Goal: Task Accomplishment & Management: Manage account settings

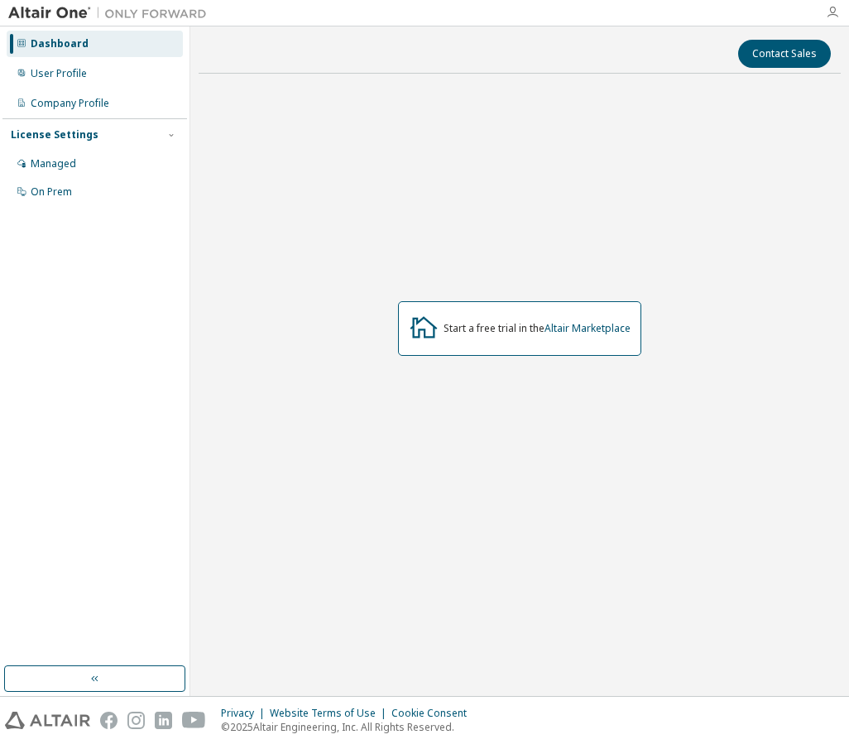
click at [837, 17] on icon "button" at bounding box center [832, 12] width 13 height 13
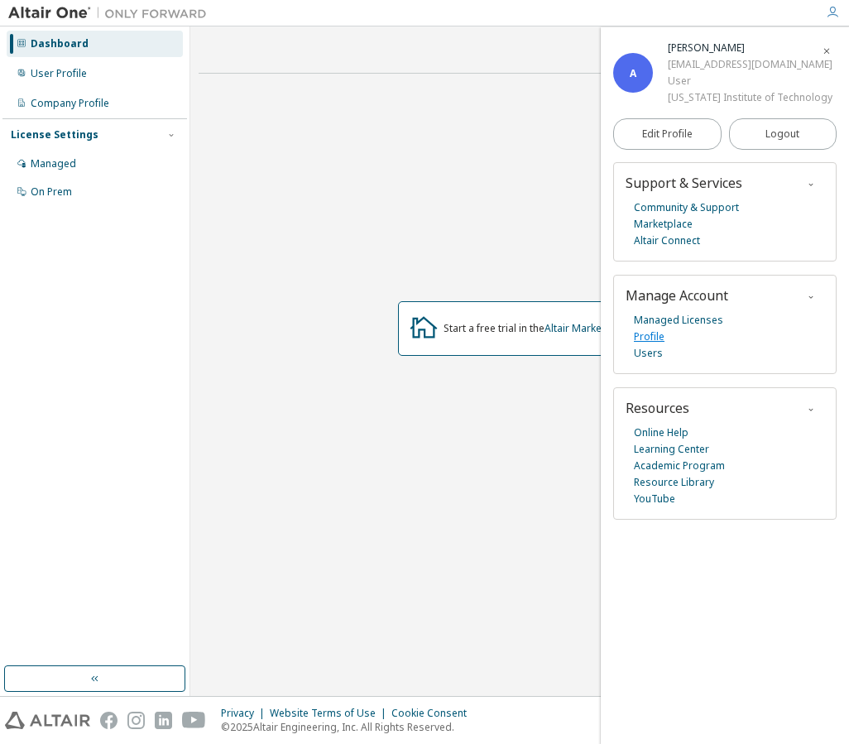
click at [651, 335] on link "Profile" at bounding box center [649, 337] width 31 height 17
click at [826, 50] on icon "button" at bounding box center [827, 51] width 10 height 10
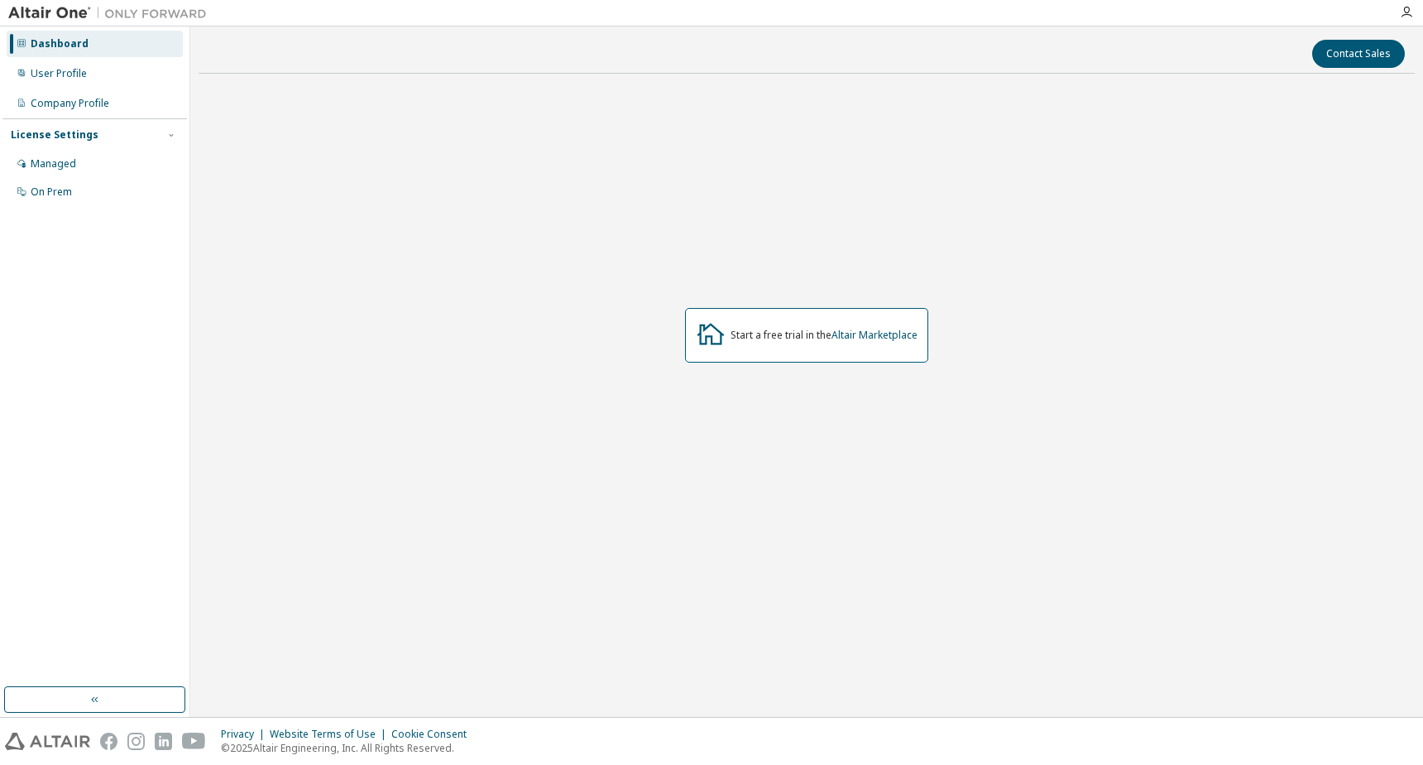
click at [47, 45] on div "Dashboard" at bounding box center [60, 43] width 58 height 13
click at [47, 16] on img at bounding box center [111, 13] width 207 height 17
click at [37, 9] on img at bounding box center [111, 13] width 207 height 17
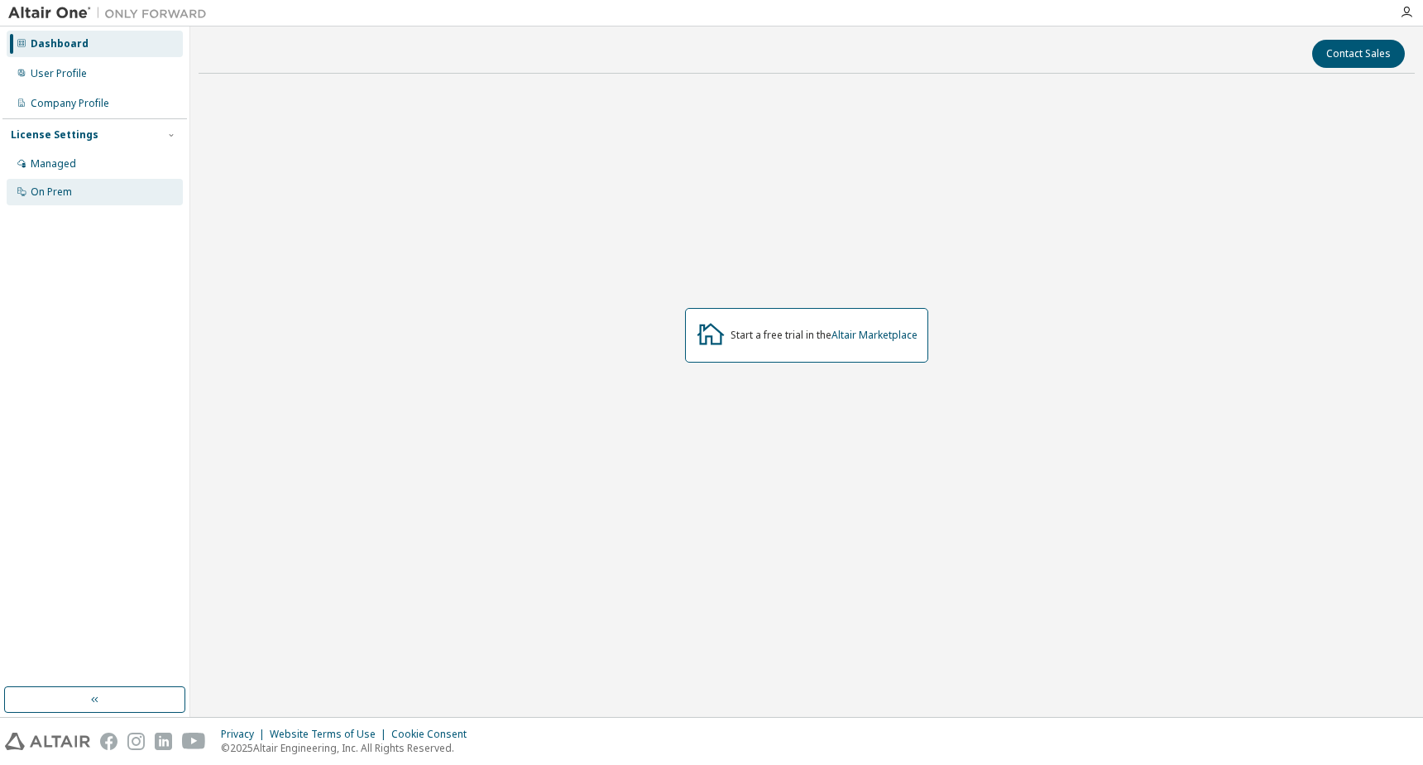
click at [65, 190] on div "On Prem" at bounding box center [51, 191] width 41 height 13
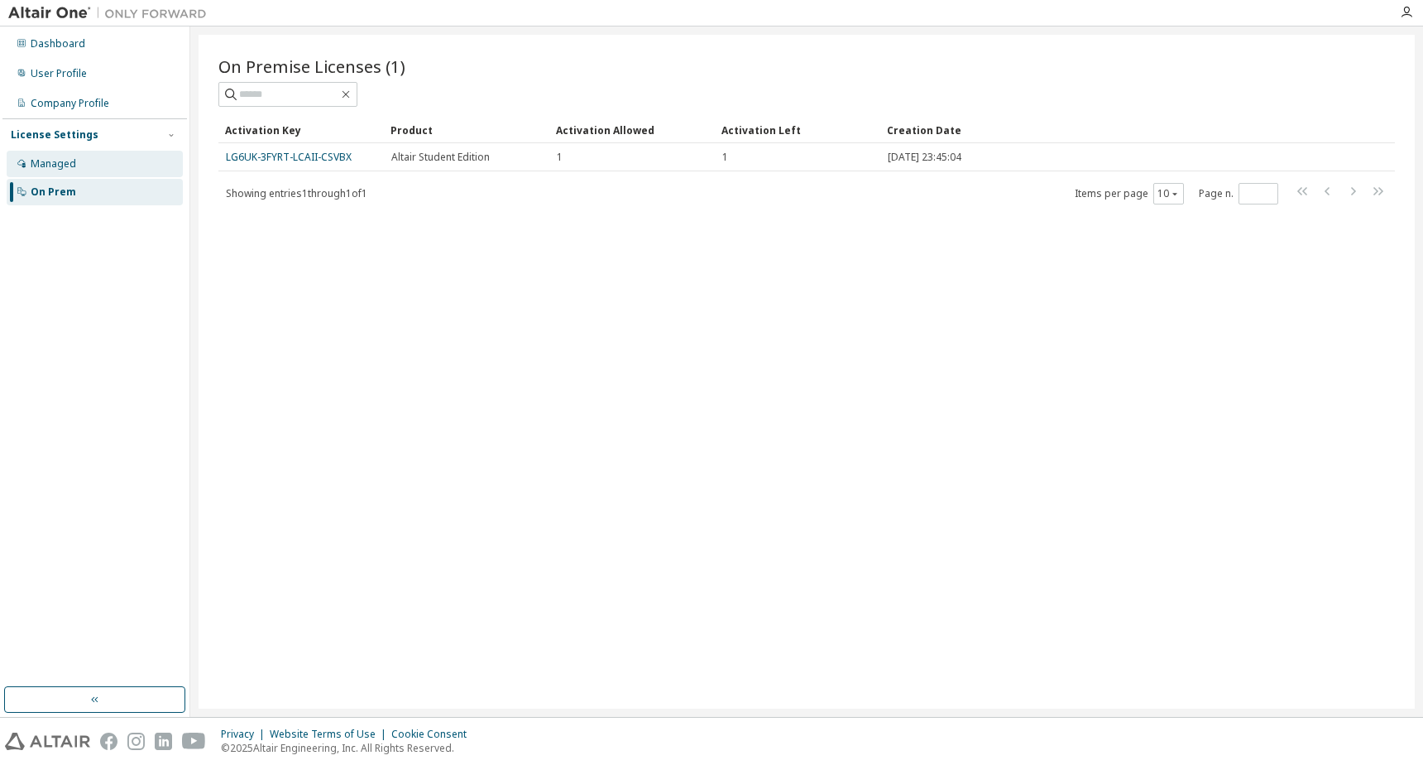
click at [84, 170] on div "Managed" at bounding box center [95, 164] width 176 height 26
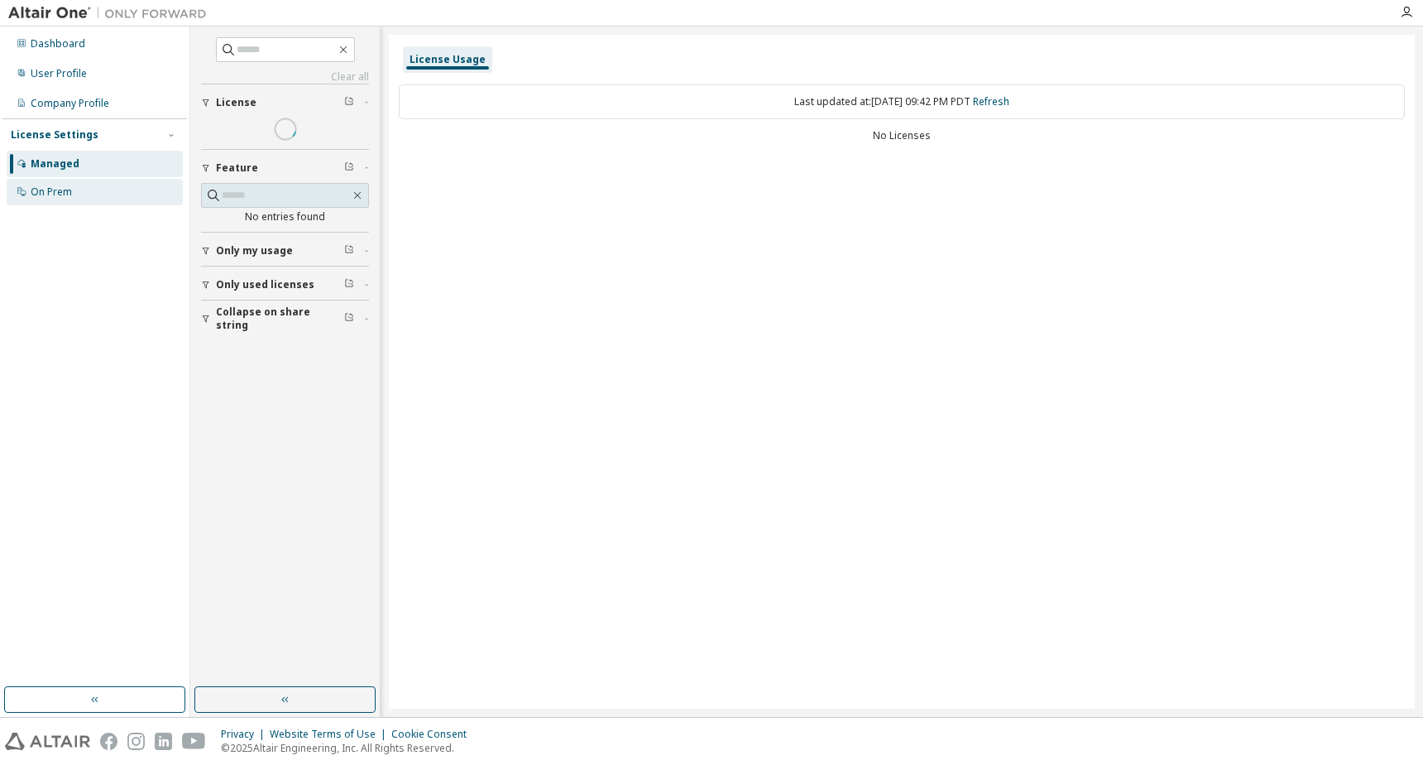
click at [70, 189] on div "On Prem" at bounding box center [51, 191] width 41 height 13
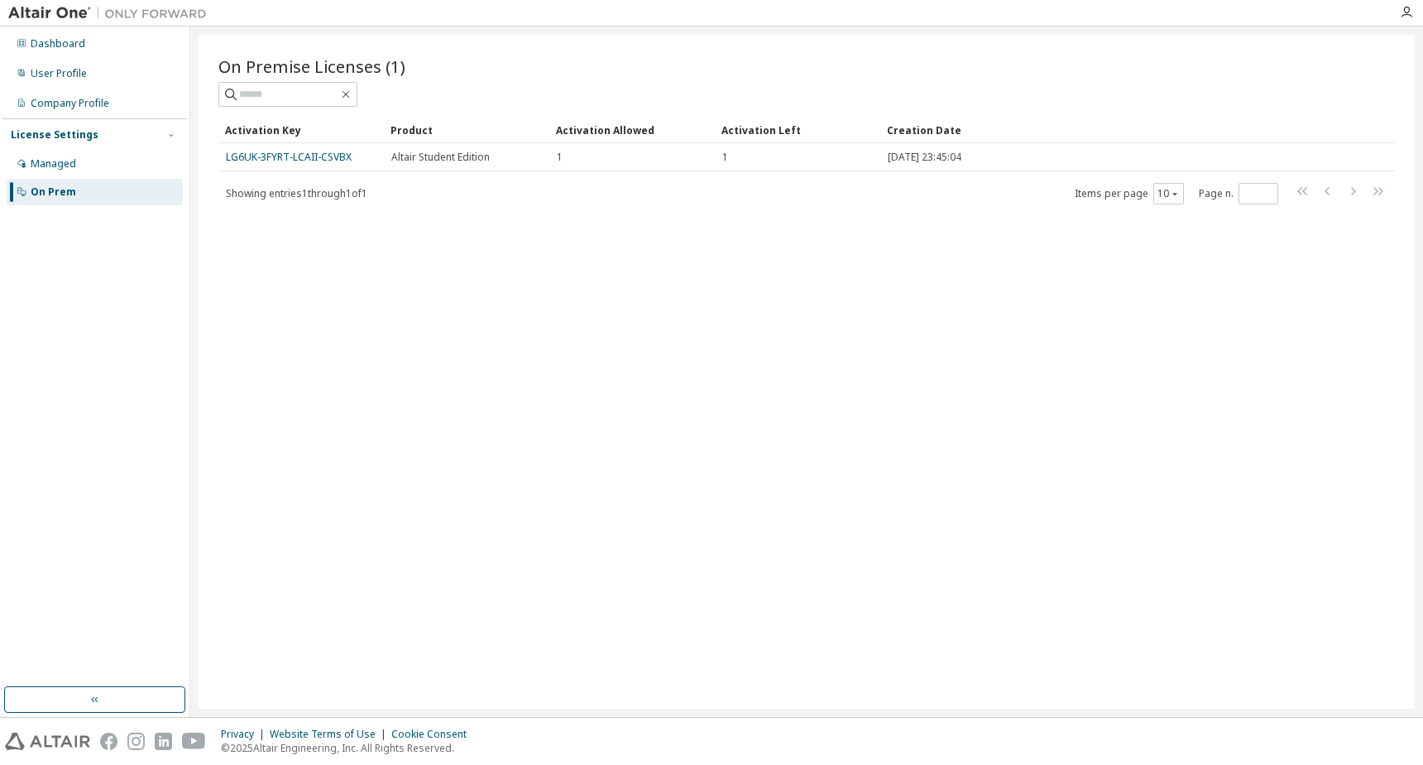
click at [88, 87] on div "Dashboard User Profile Company Profile License Settings Managed On Prem" at bounding box center [94, 118] width 185 height 178
click at [80, 110] on div "Company Profile" at bounding box center [95, 103] width 176 height 26
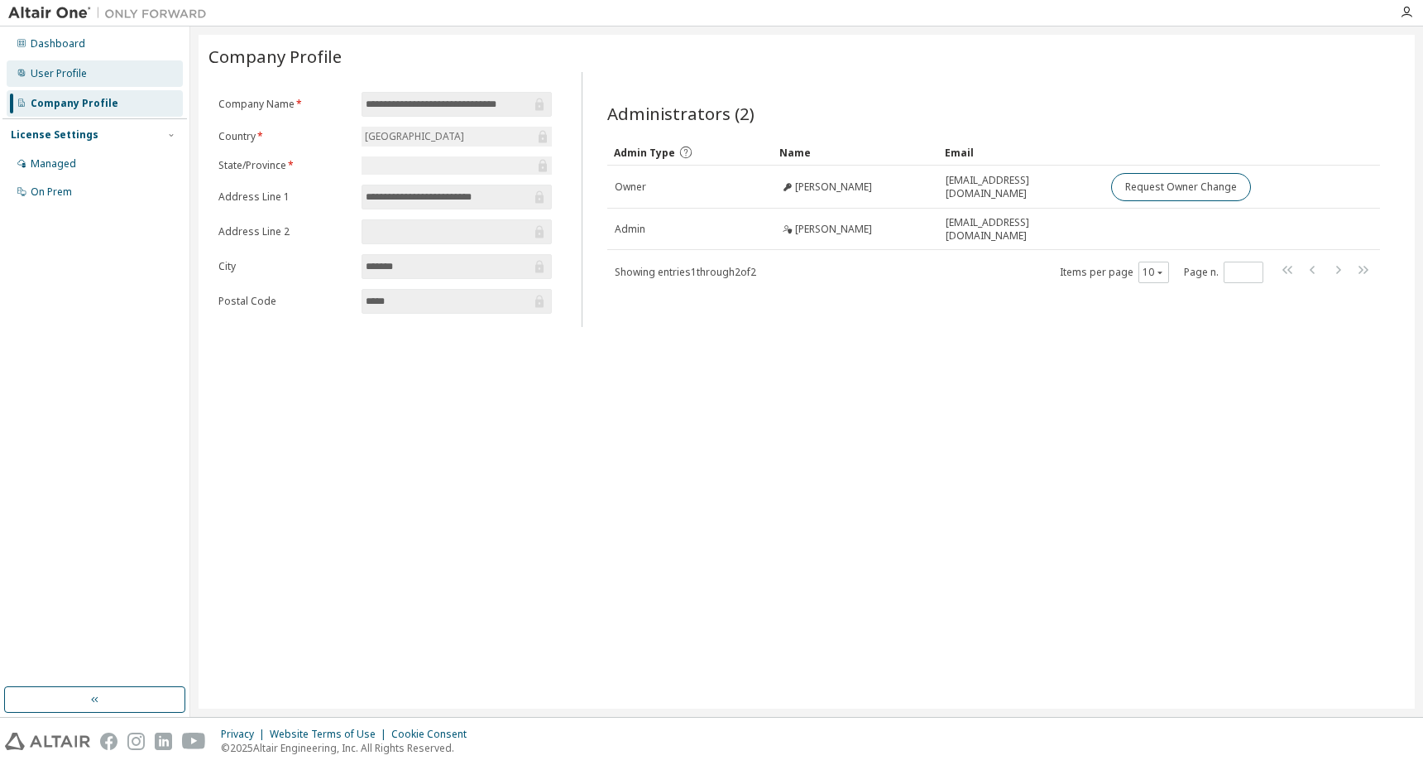
click at [79, 80] on div "User Profile" at bounding box center [95, 73] width 176 height 26
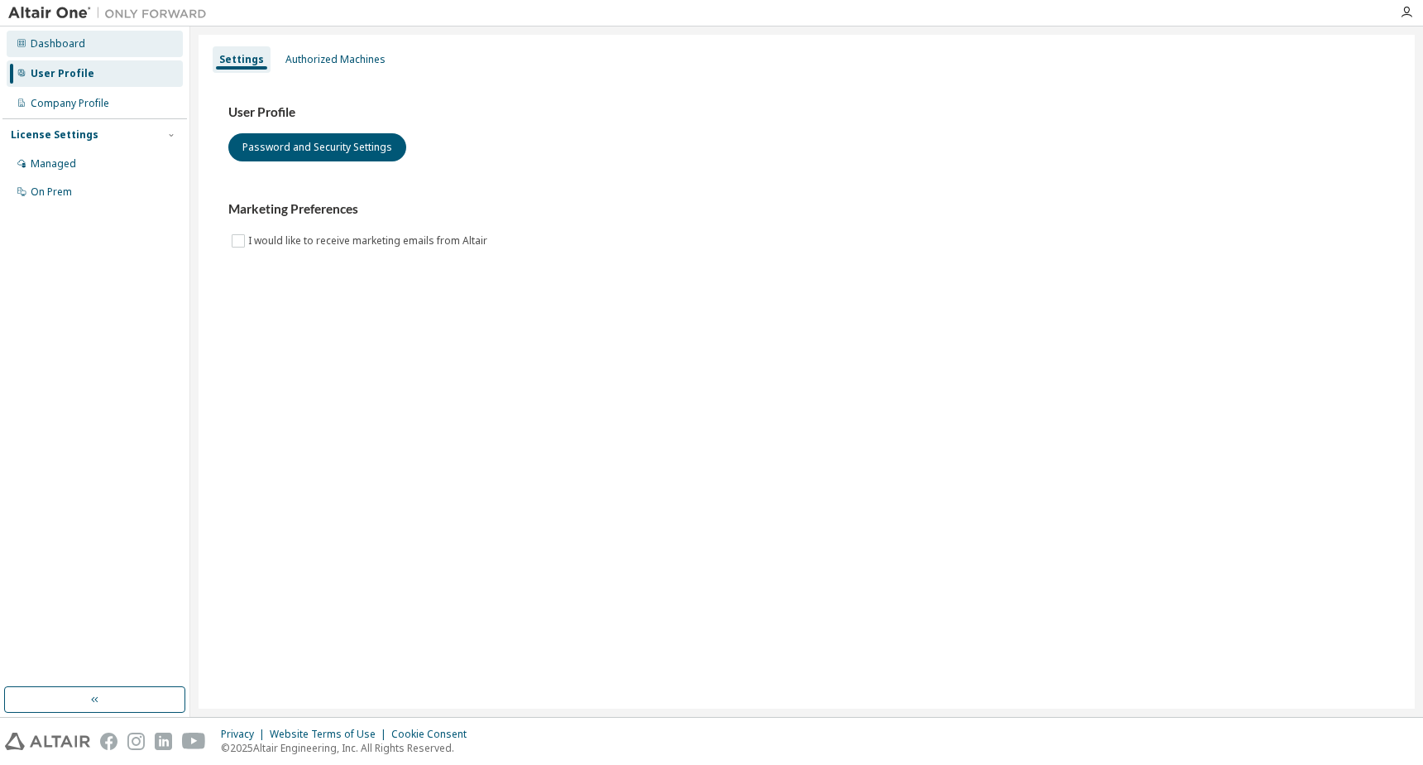
click at [82, 40] on div "Dashboard" at bounding box center [58, 43] width 55 height 13
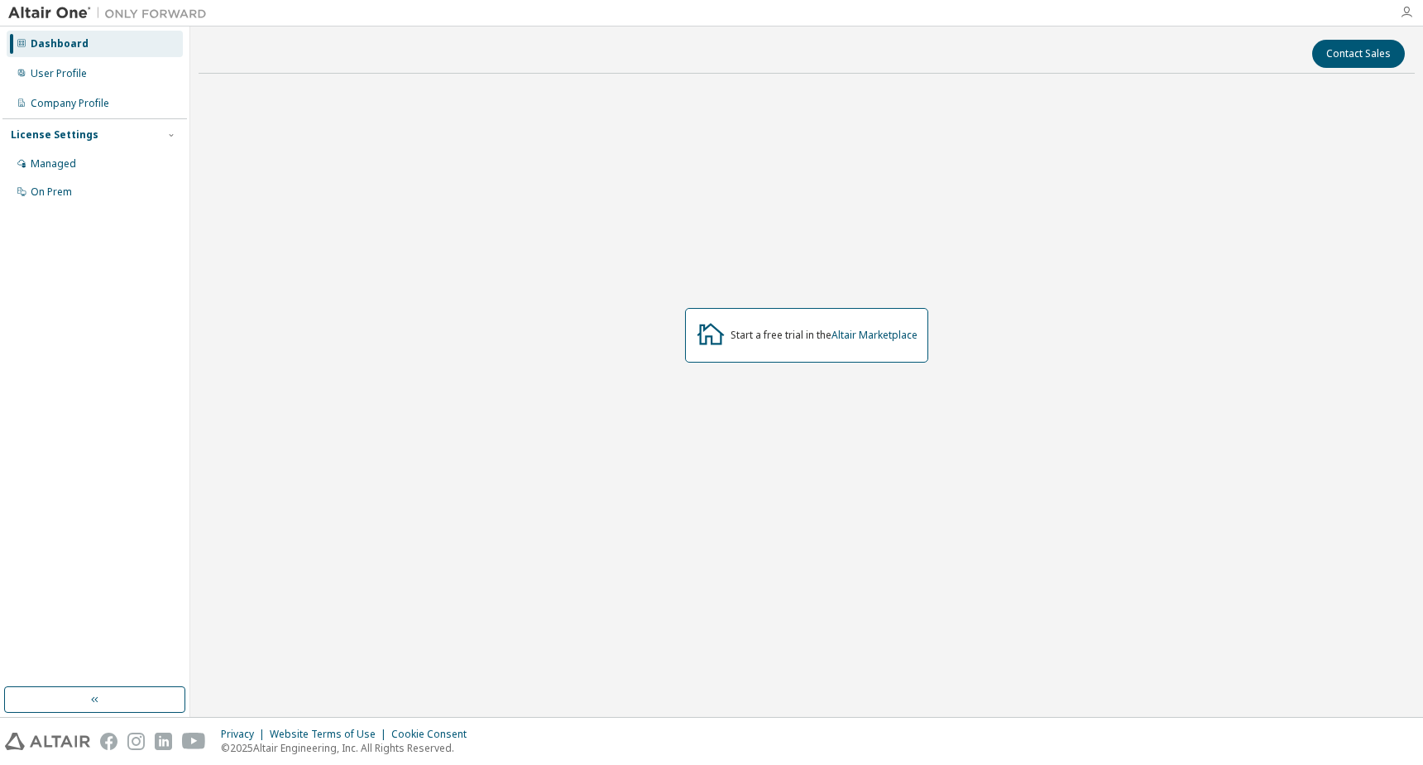
click at [848, 8] on icon "button" at bounding box center [1406, 12] width 13 height 13
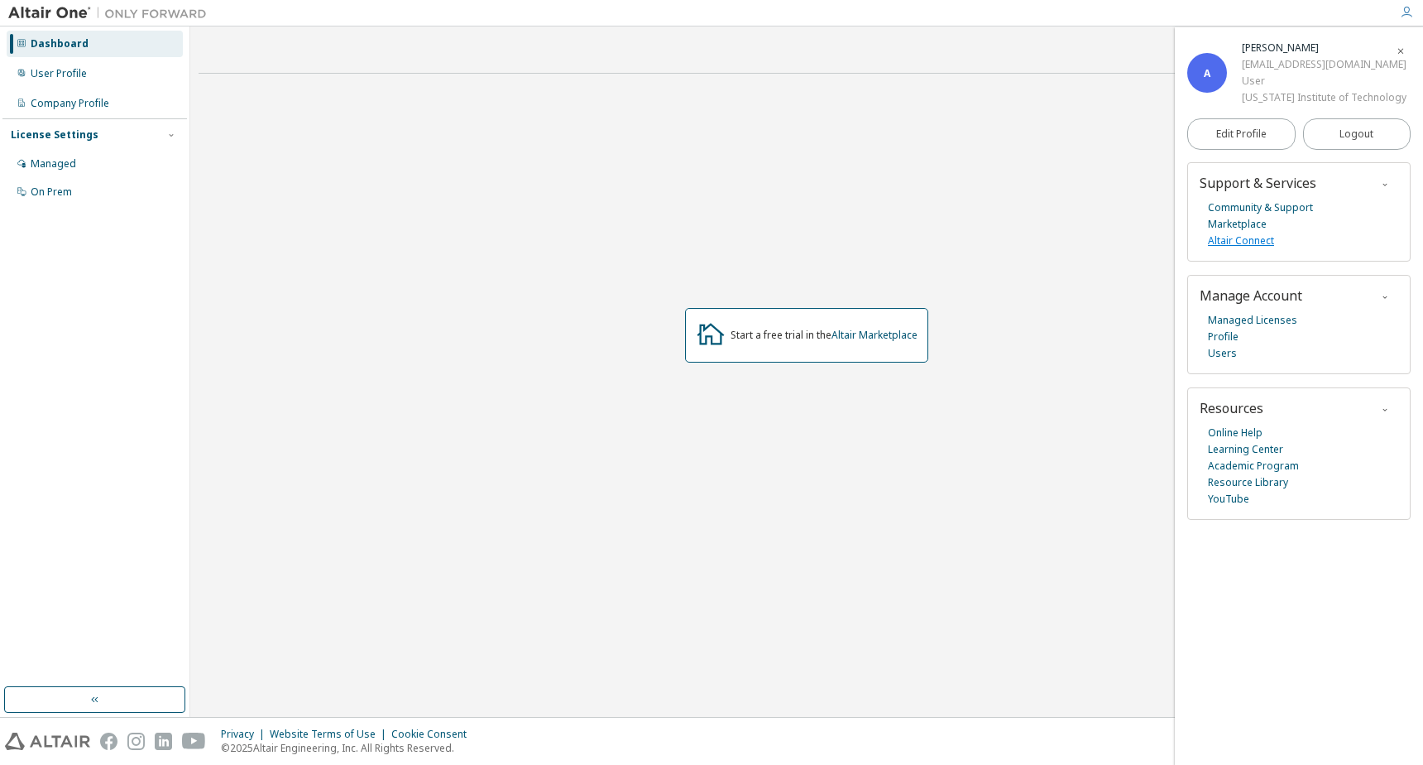
click at [848, 242] on link "Altair Connect" at bounding box center [1241, 241] width 66 height 17
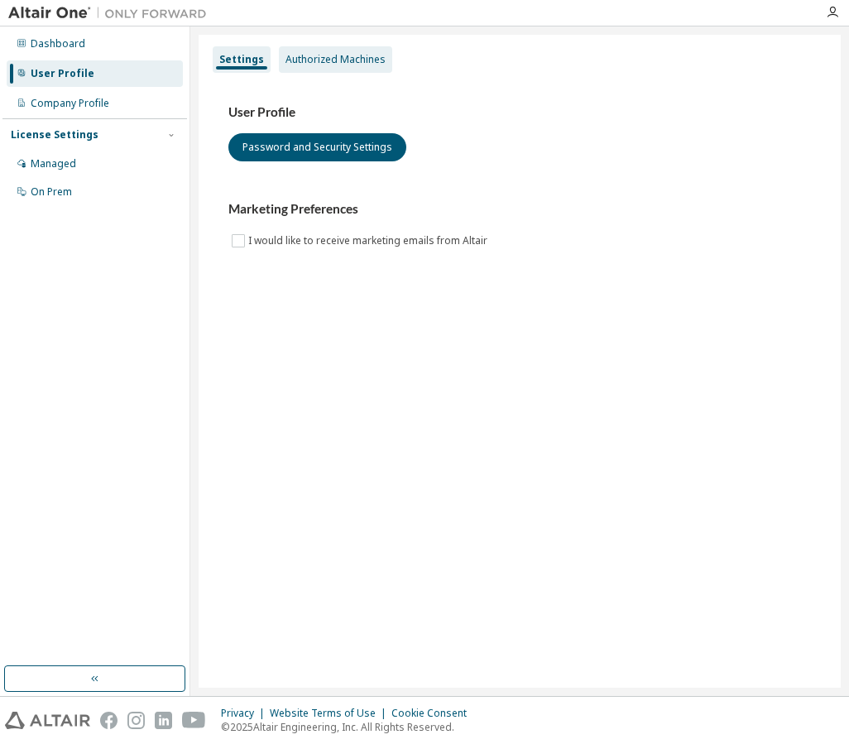
click at [326, 61] on div "Authorized Machines" at bounding box center [336, 59] width 100 height 13
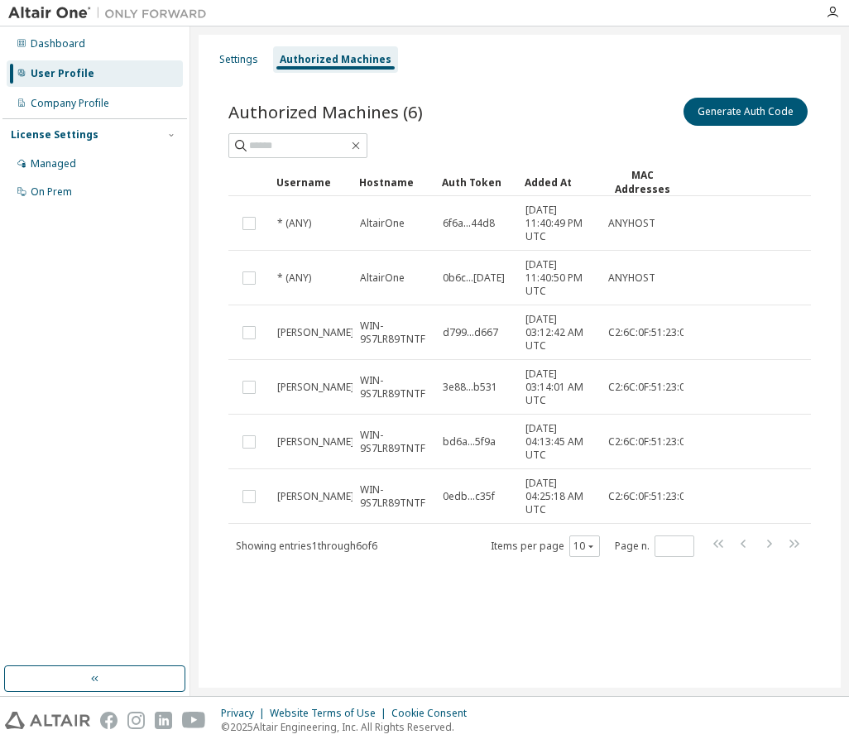
click at [485, 91] on div "Authorized Machines (6) Generate Auth Code Clear Load Save Save As Field Operat…" at bounding box center [520, 337] width 622 height 526
click at [712, 113] on button "Generate Auth Code" at bounding box center [746, 112] width 124 height 28
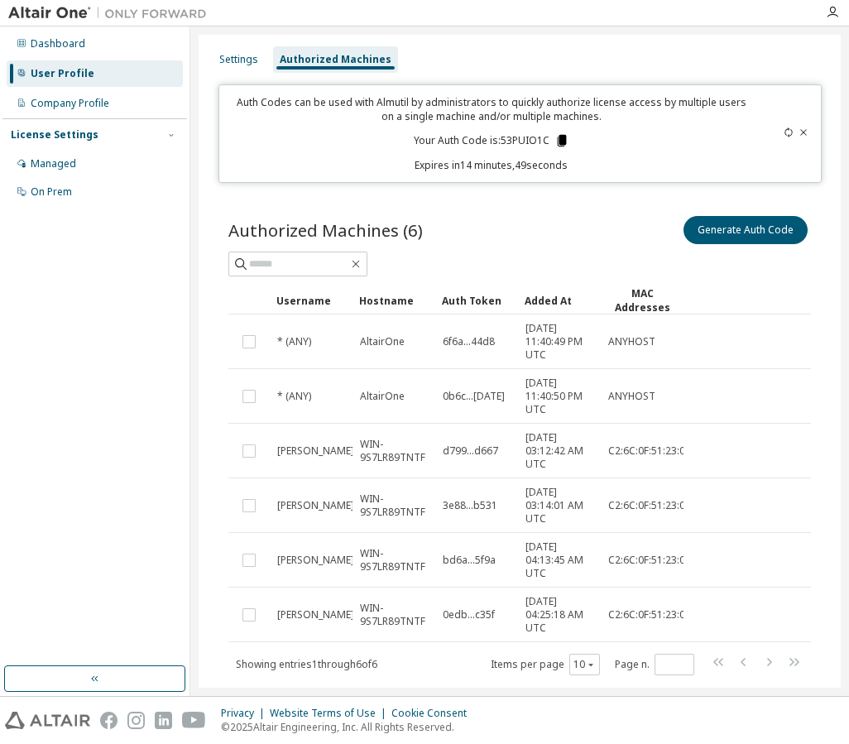
click at [558, 141] on icon at bounding box center [561, 141] width 9 height 12
click at [514, 235] on div "Authorized Machines (6) Generate Auth Code" at bounding box center [519, 230] width 583 height 35
click at [207, 616] on div "Settings Authorized Machines Auth Codes can be used with Almutil by administrat…" at bounding box center [520, 382] width 642 height 694
click at [151, 593] on div "Dashboard User Profile Company Profile License Settings Managed On Prem" at bounding box center [94, 346] width 185 height 635
